Goal: Information Seeking & Learning: Learn about a topic

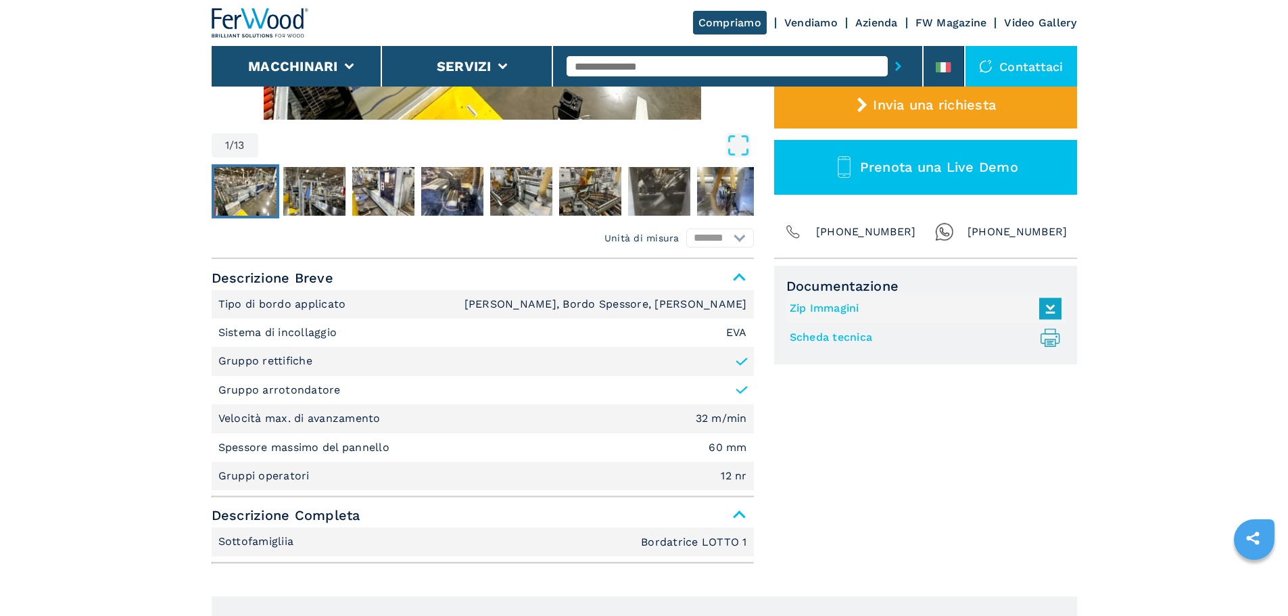
scroll to position [68, 0]
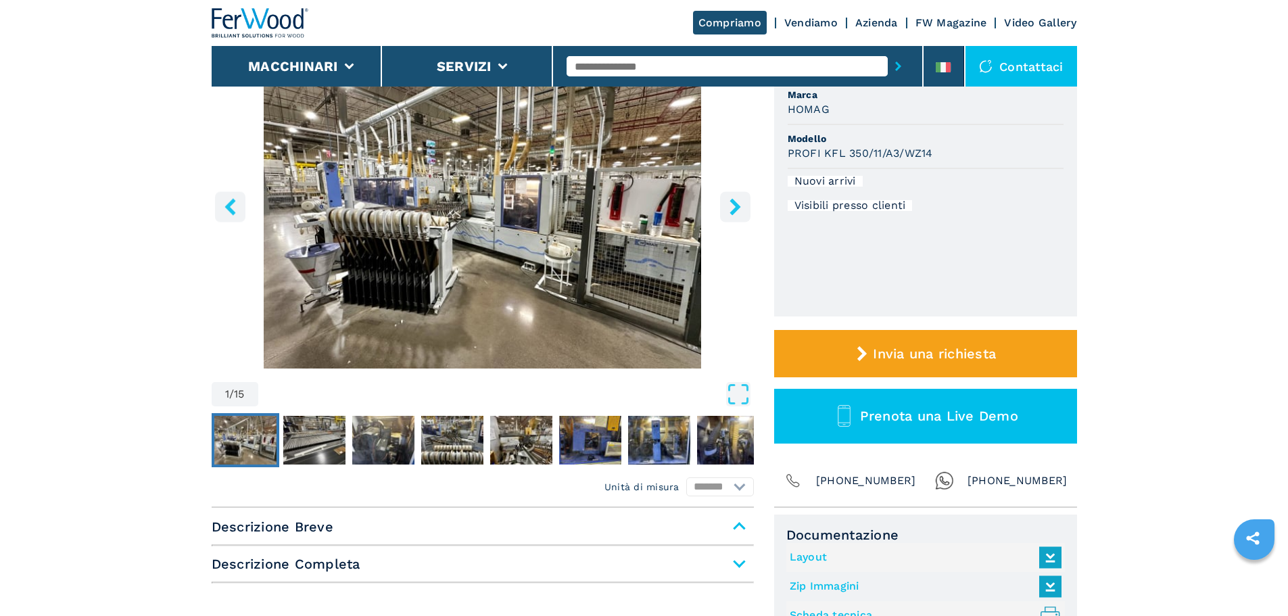
scroll to position [406, 0]
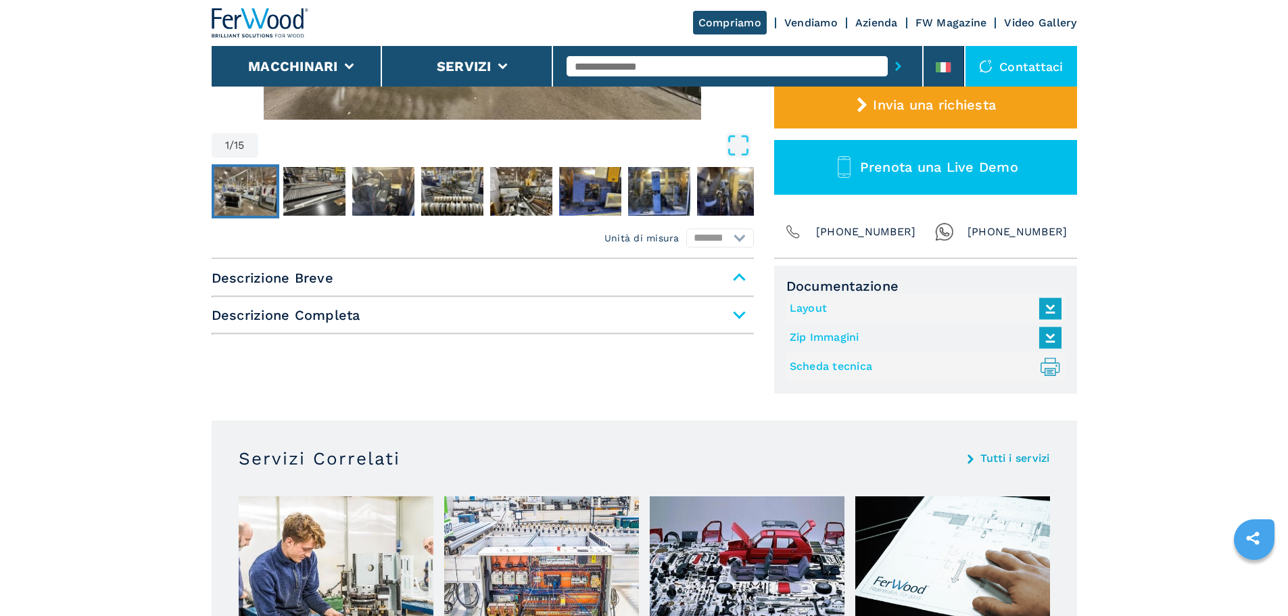
click at [854, 371] on link "Scheda tecnica .prefix__st0{stroke-linecap:round;stroke-linejoin:round}.prefix_…" at bounding box center [922, 367] width 265 height 22
click at [842, 368] on link "Scheda tecnica .prefix__st0{stroke-linecap:round;stroke-linejoin:round}.prefix_…" at bounding box center [922, 367] width 265 height 22
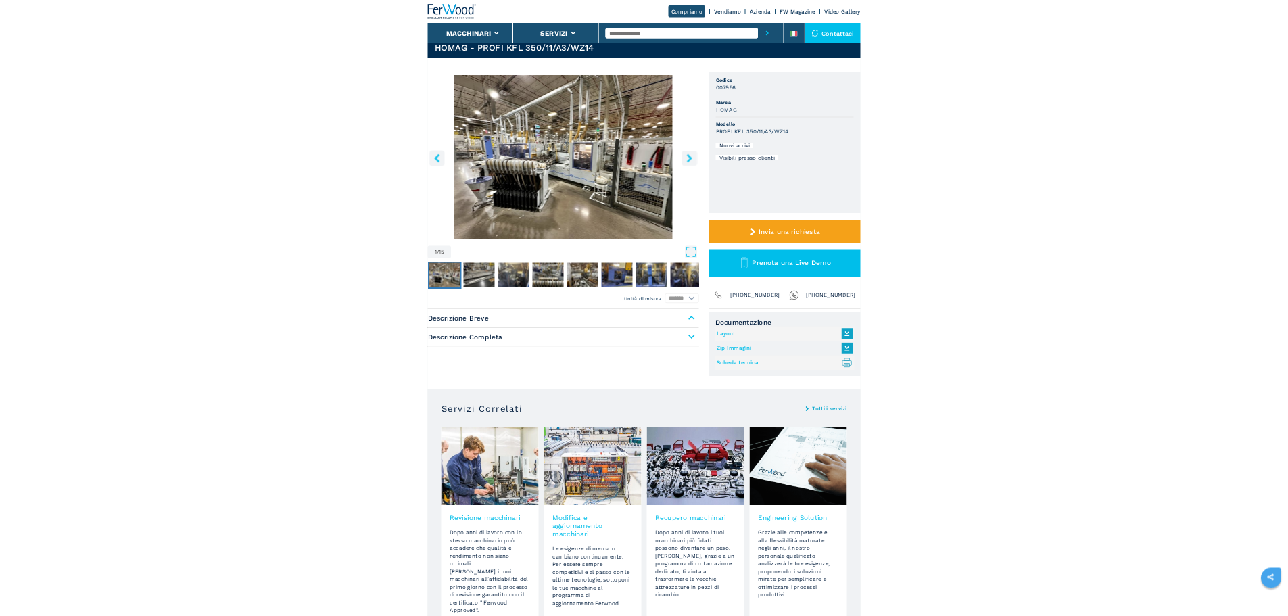
scroll to position [0, 0]
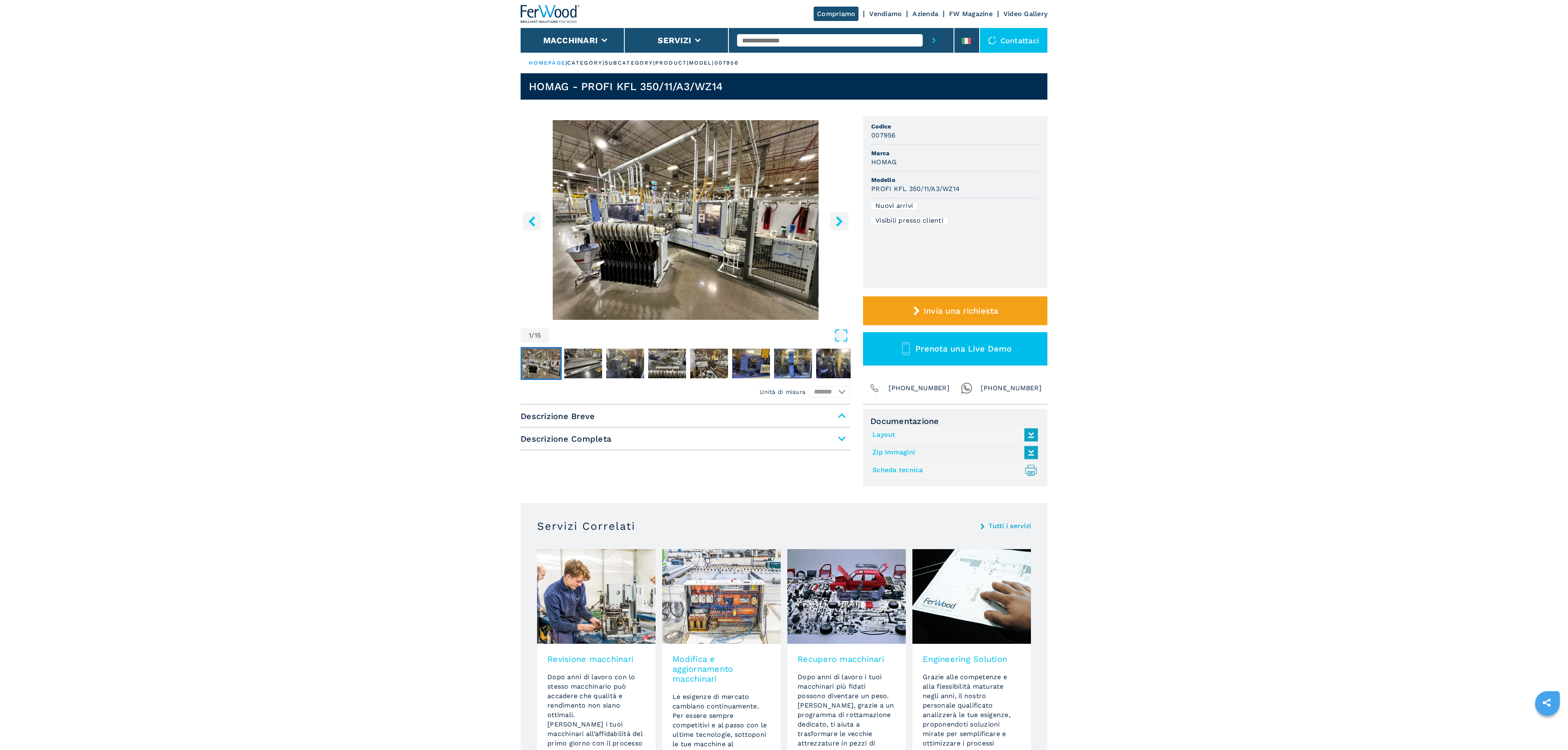
click at [298, 374] on main "HOMEPAGE | category | subcategory | product | model | 007956 HOMAG - PROFI KFL …" at bounding box center [784, 484] width 1568 height 969
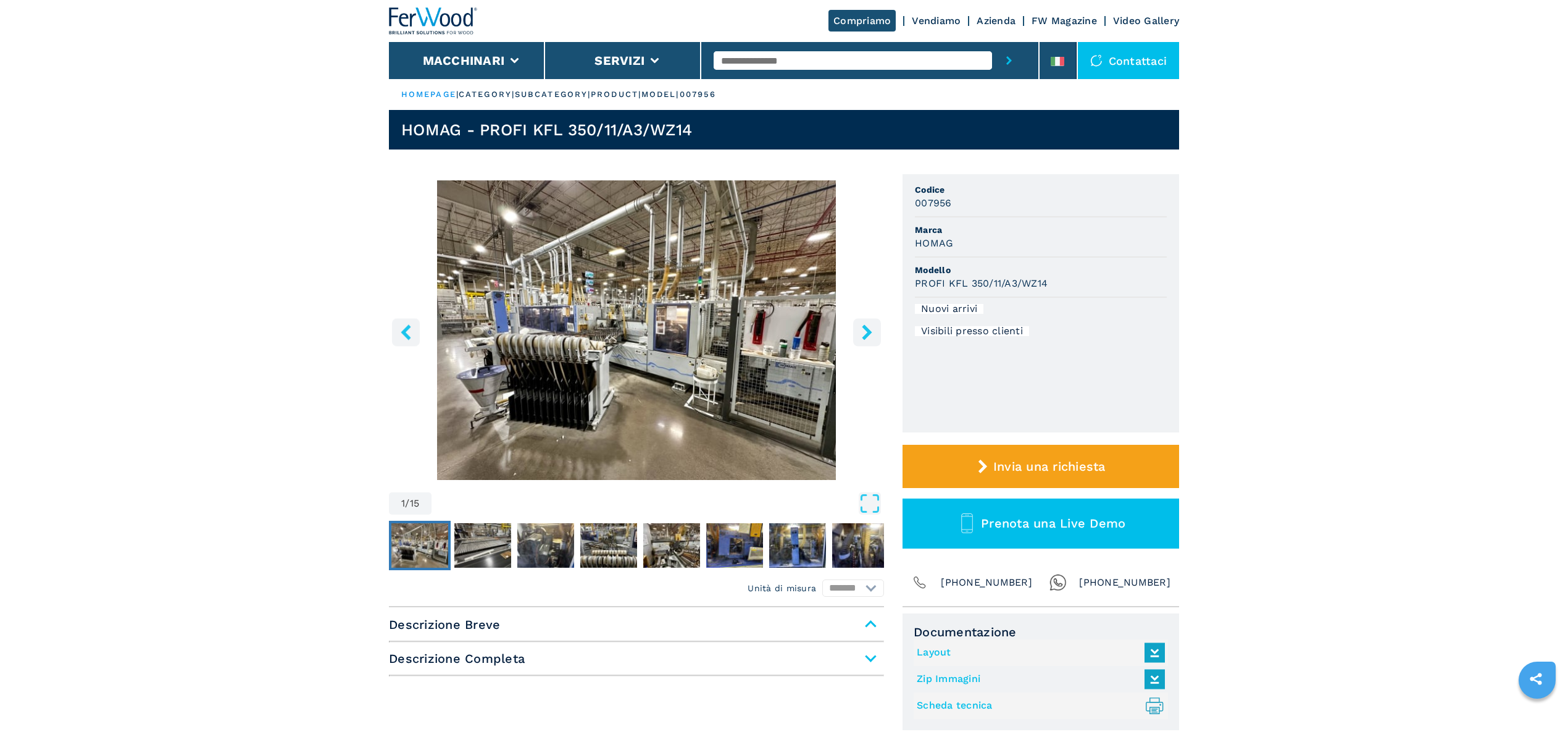
click at [72, 142] on main "HOMEPAGE | category | subcategory | product | model | 007956 HOMAG - PROFI KFL …" at bounding box center [784, 726] width 1568 height 1453
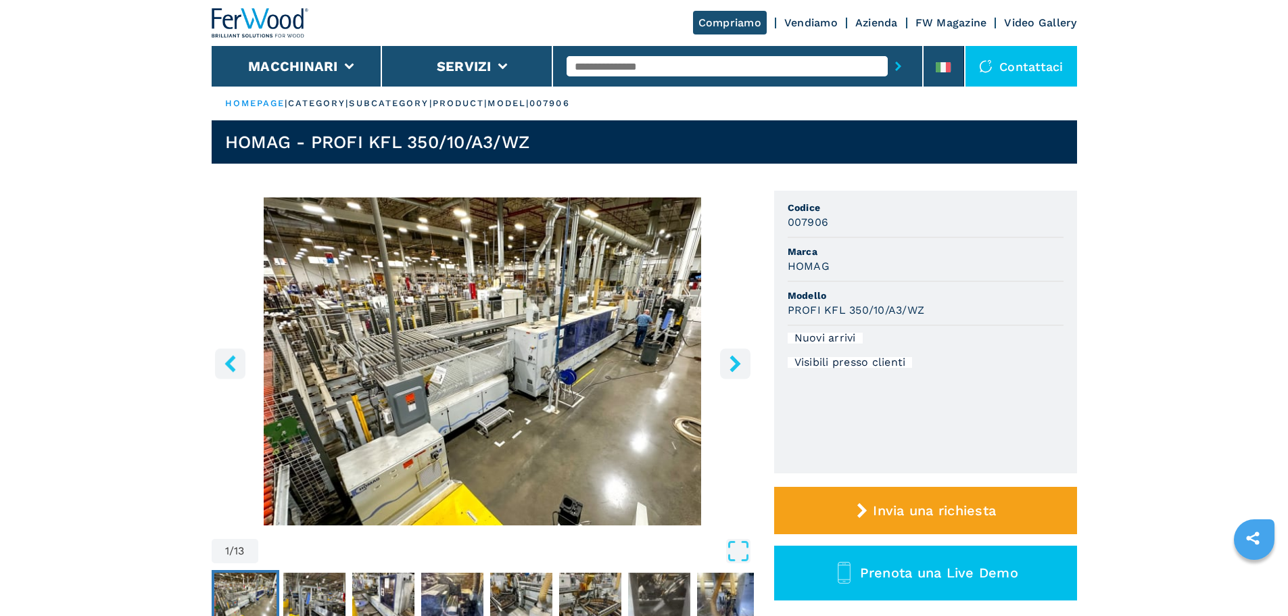
scroll to position [270, 0]
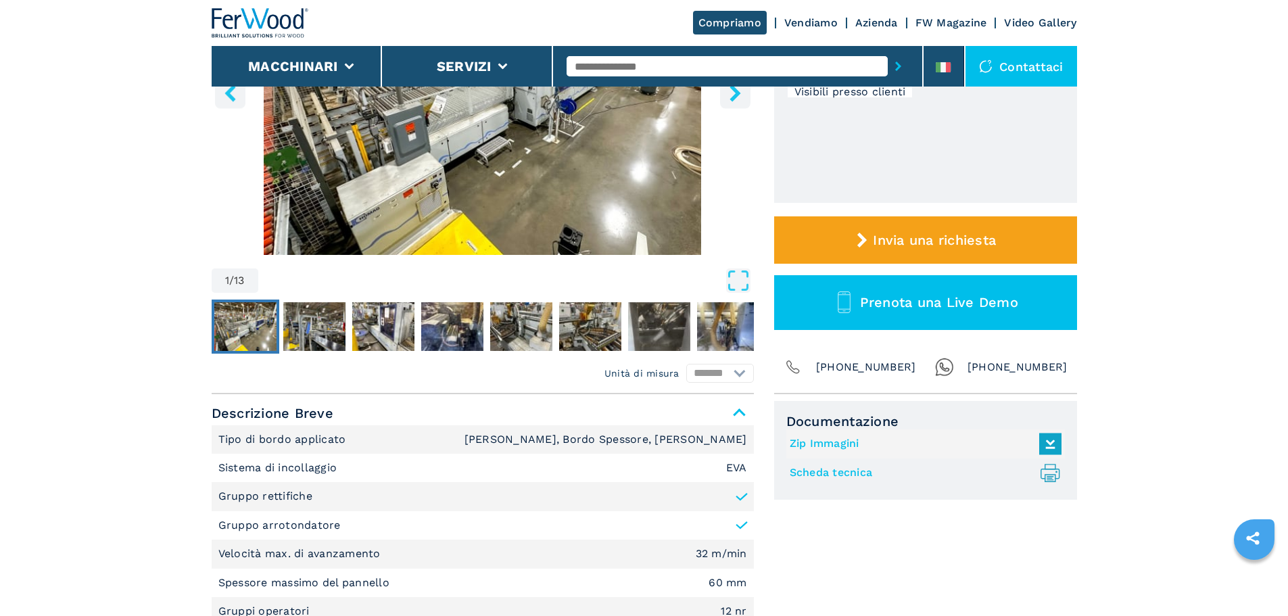
click at [1057, 473] on icon ".prefix__st0{stroke-linecap:round;stroke-linejoin:round}.prefix__st0,.prefix__s…" at bounding box center [1050, 473] width 22 height 22
click at [832, 474] on link "Scheda tecnica .prefix__st0{stroke-linecap:round;stroke-linejoin:round}.prefix_…" at bounding box center [922, 473] width 265 height 22
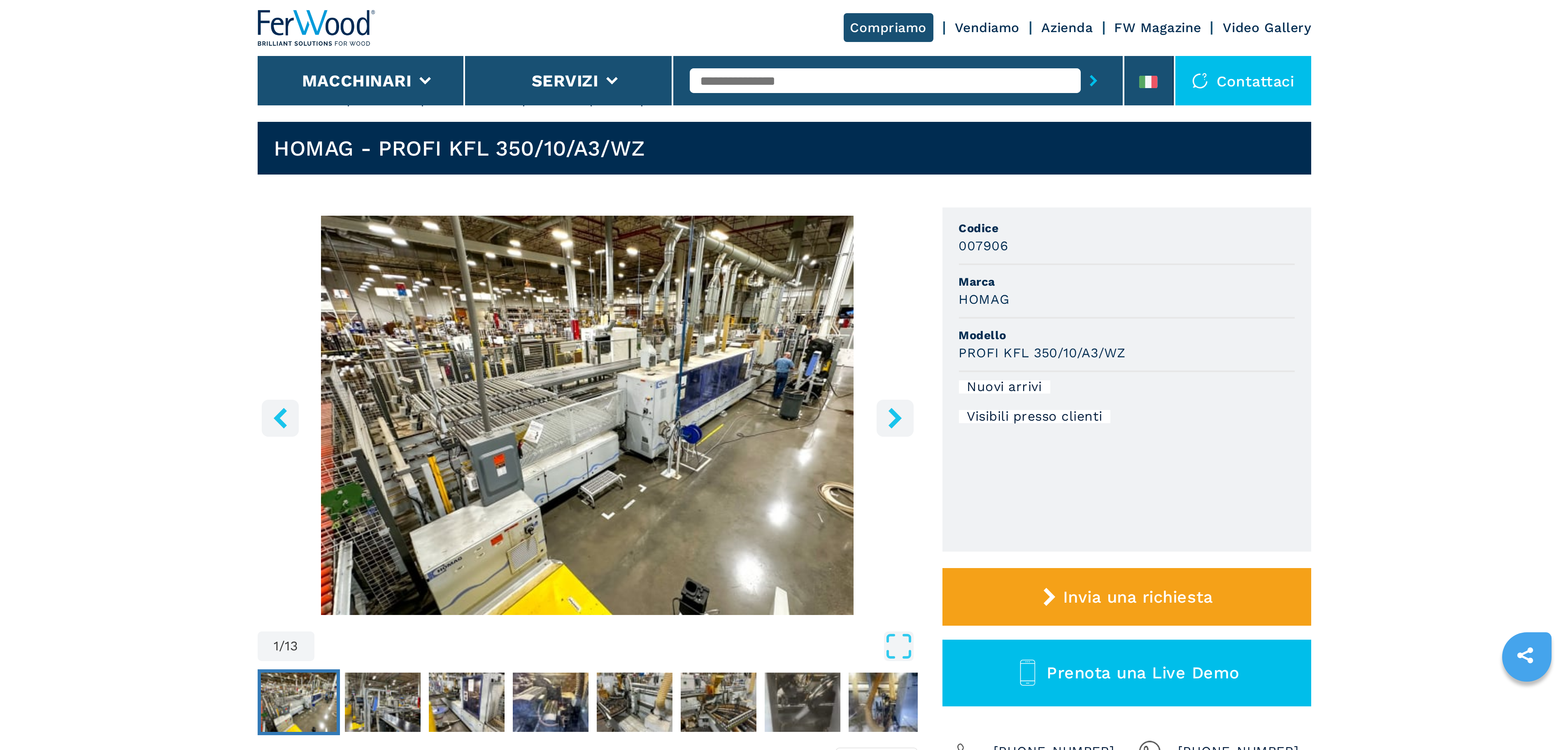
scroll to position [0, 0]
